Goal: Information Seeking & Learning: Check status

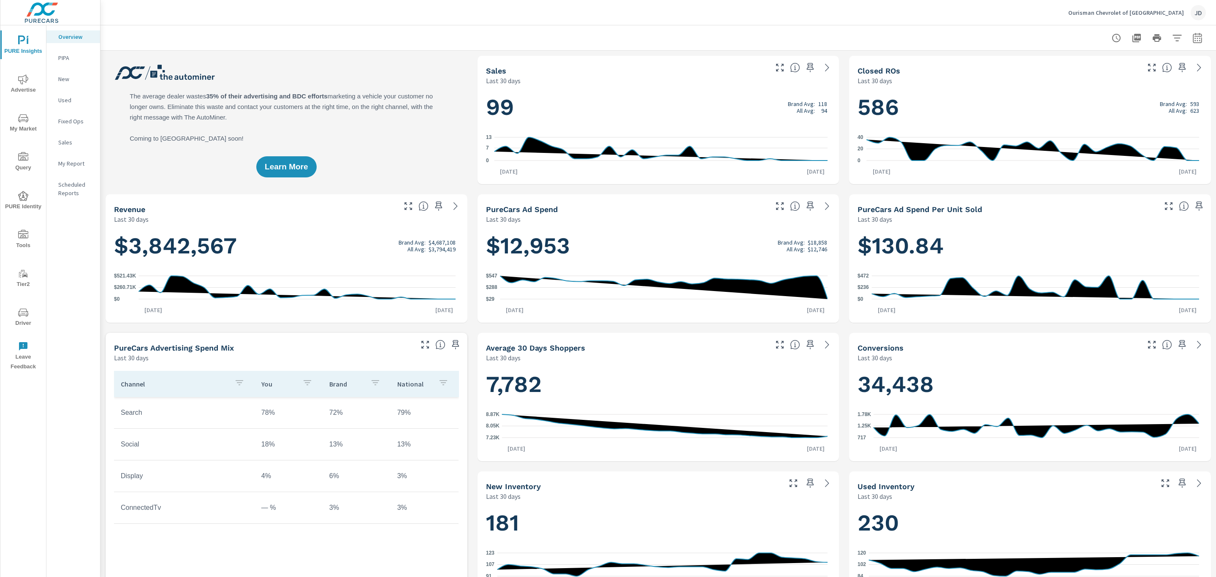
click at [30, 125] on span "My Market" at bounding box center [23, 123] width 41 height 21
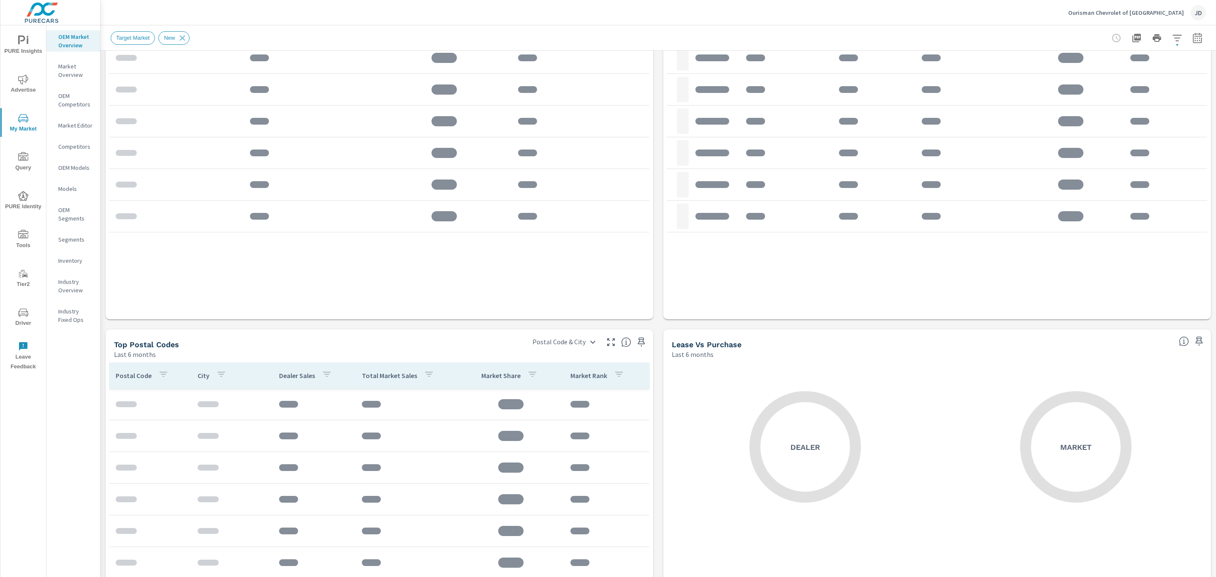
scroll to position [582, 0]
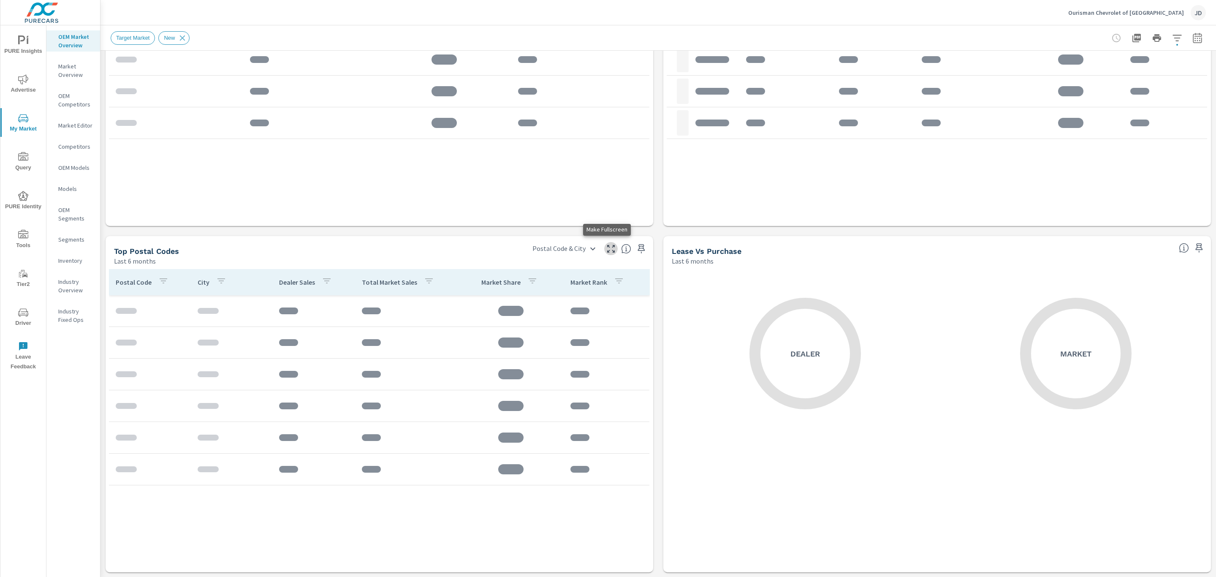
click at [607, 250] on icon "button" at bounding box center [611, 249] width 10 height 10
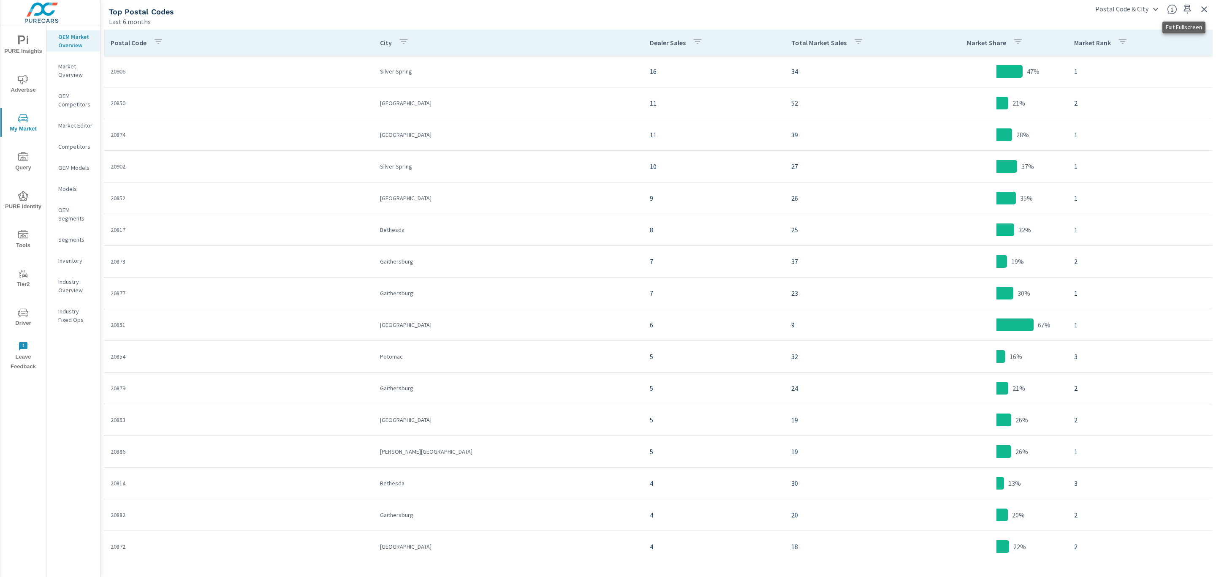
click at [1202, 8] on icon "button" at bounding box center [1205, 9] width 10 height 10
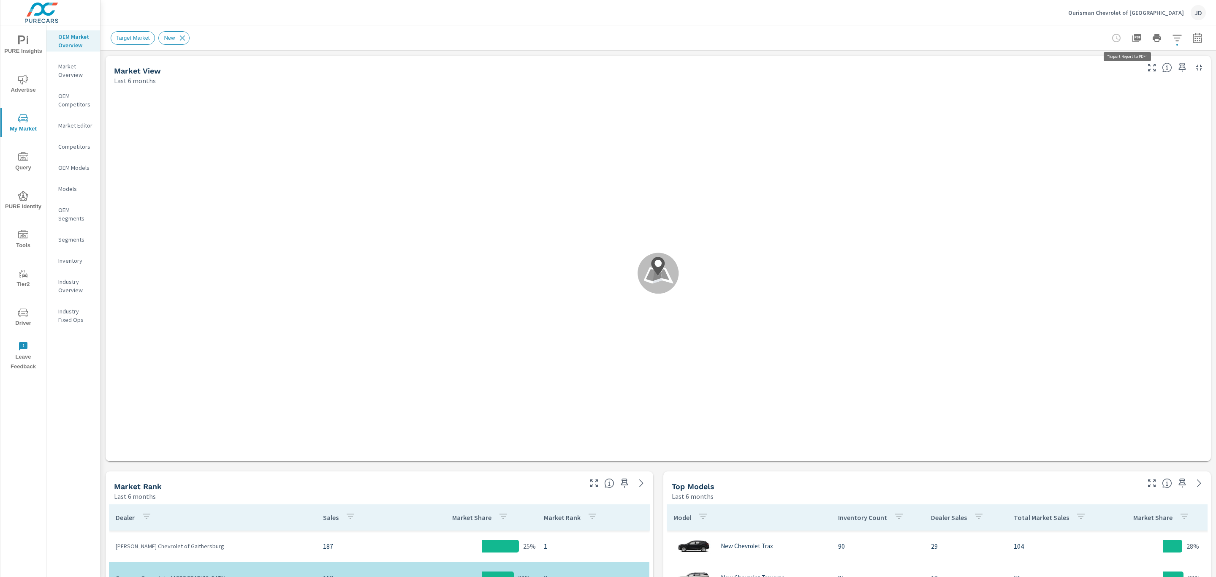
click at [1132, 39] on icon "button" at bounding box center [1137, 38] width 10 height 10
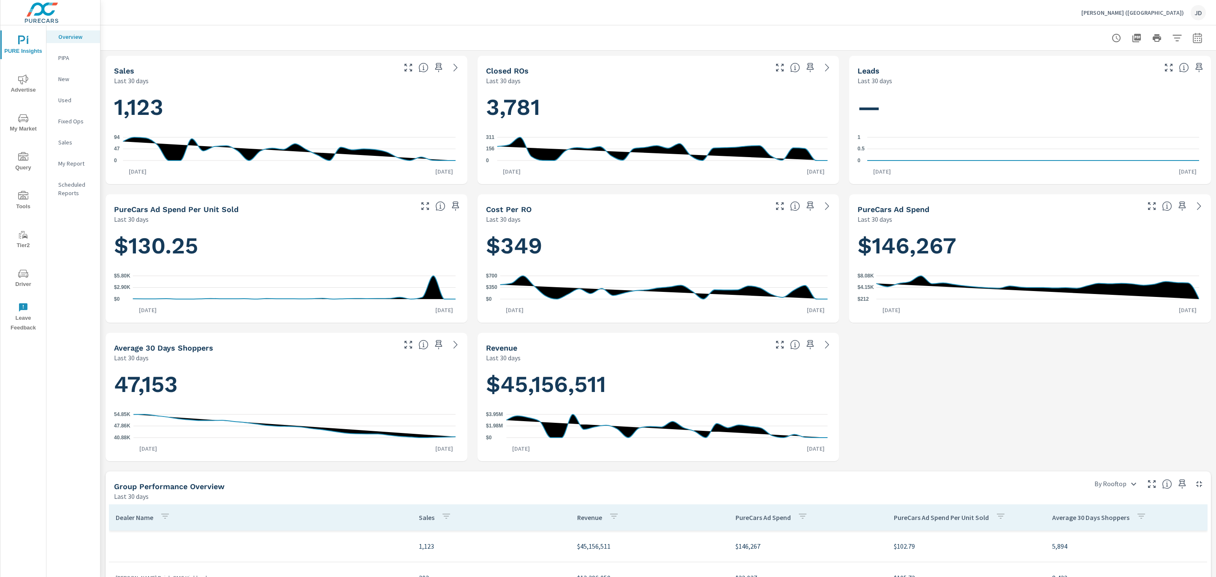
click at [218, 332] on div "Sales Last 30 days 1,123 0 47 94 Aug 27th Sep 25th Closed ROs Last 30 days 3,78…" at bounding box center [659, 466] width 1116 height 831
click at [1193, 42] on icon "button" at bounding box center [1197, 38] width 9 height 10
click at [1128, 75] on select "Custom Yesterday Last week Last 7 days Last 14 days Last 30 days Last 45 days L…" at bounding box center [1120, 73] width 84 height 17
click at [1078, 65] on select "Custom Yesterday Last week Last 7 days Last 14 days Last 30 days Last 45 days L…" at bounding box center [1120, 73] width 84 height 17
select select "Last month"
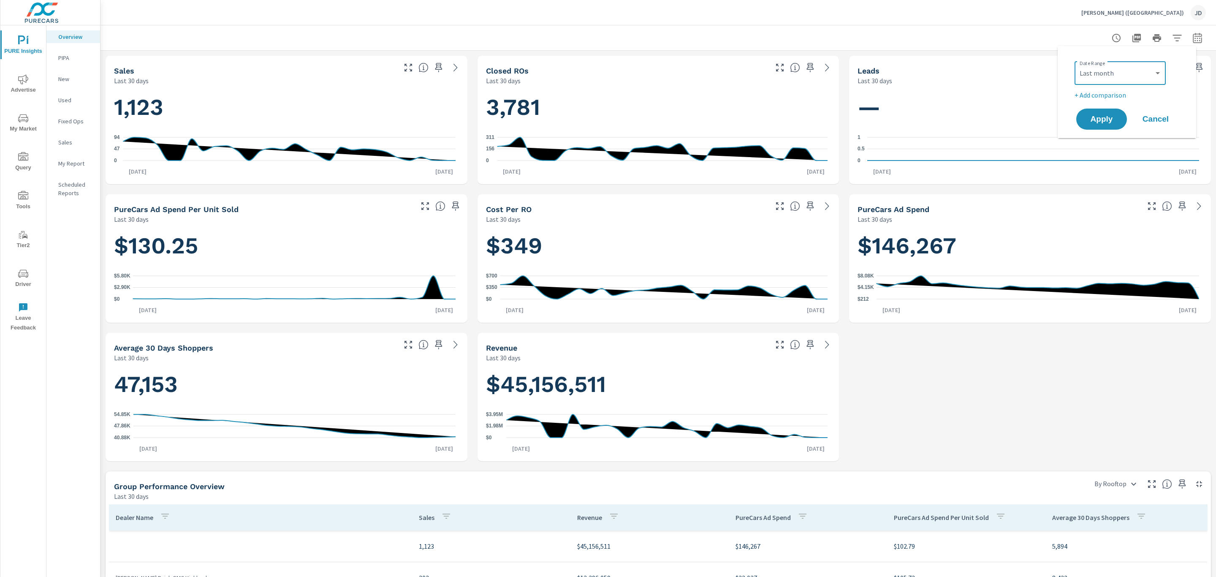
click at [1110, 95] on p "+ Add comparison" at bounding box center [1129, 95] width 108 height 10
select select "Previous period"
click at [1110, 149] on button "Apply" at bounding box center [1102, 143] width 52 height 22
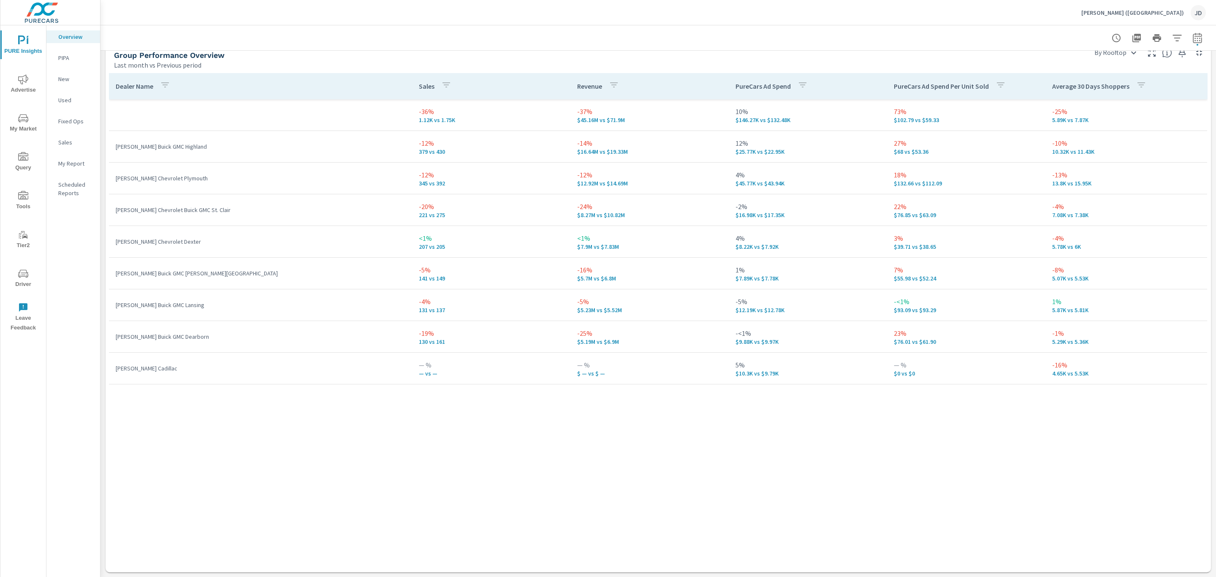
scroll to position [533, 0]
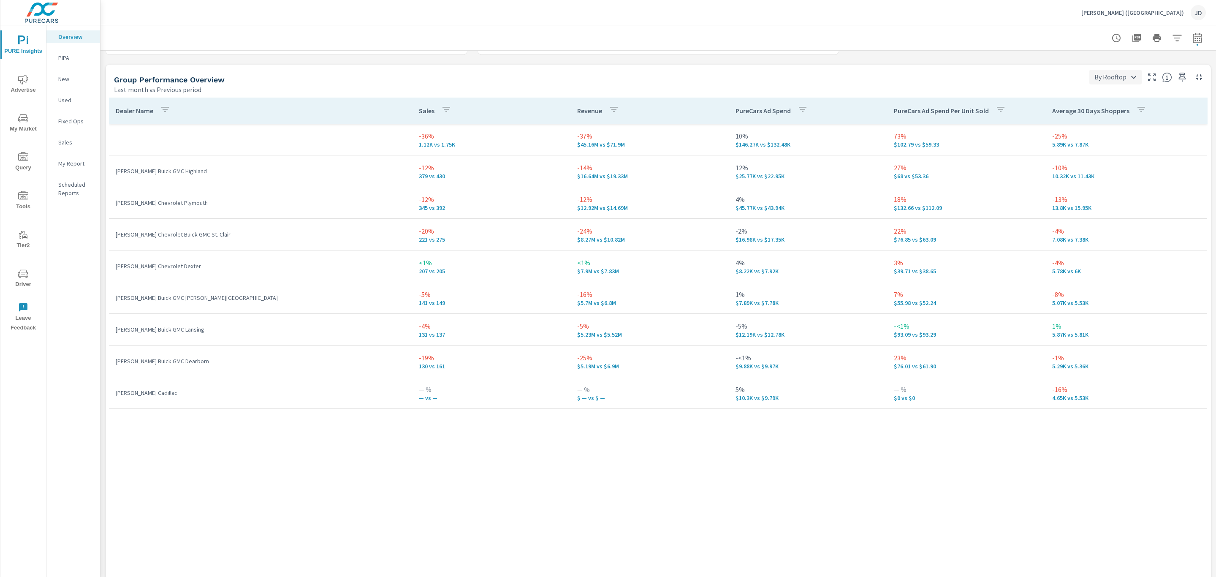
click at [1123, 77] on body "PURE Insights Advertise My Market Query Tools Tier2 Driver Leave Feedback Overv…" at bounding box center [608, 288] width 1216 height 577
click at [1113, 119] on li "By Franchise" at bounding box center [1107, 122] width 51 height 15
type input "By Franchise"
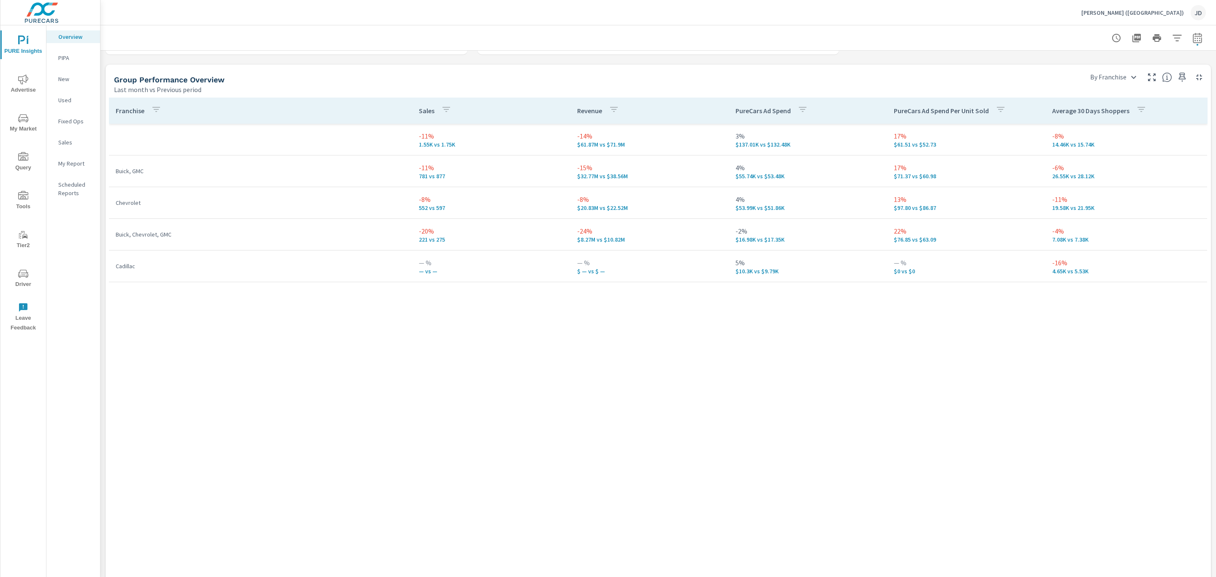
click at [266, 342] on div "Franchise Sales Revenue PureCars Ad Spend PureCars Ad Spend Per Unit Sold Avera…" at bounding box center [658, 339] width 1099 height 483
drag, startPoint x: 633, startPoint y: 204, endPoint x: 635, endPoint y: 208, distance: 4.7
click at [635, 208] on div "-8% $20.83M vs $22.52M" at bounding box center [649, 202] width 145 height 17
